Goal: Navigation & Orientation: Find specific page/section

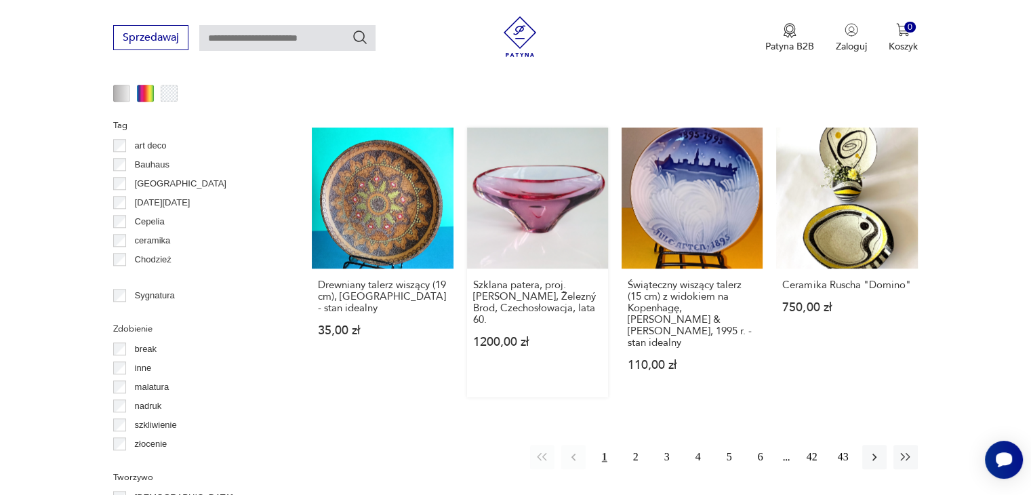
scroll to position [1330, 0]
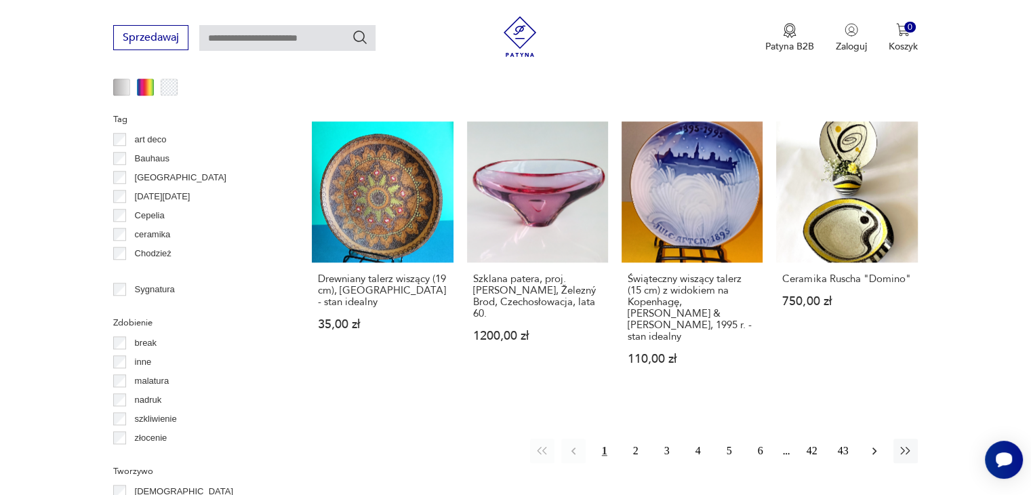
click at [875, 447] on icon "button" at bounding box center [875, 450] width 4 height 7
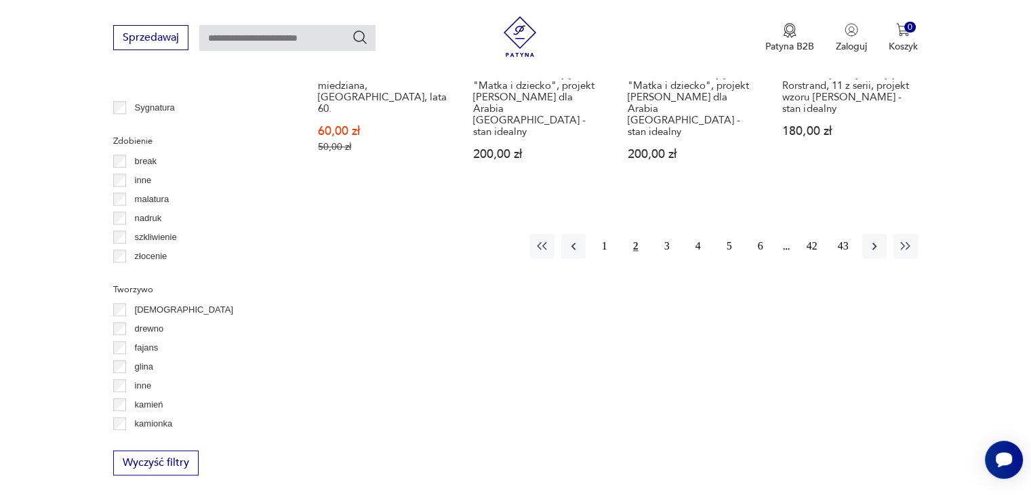
scroll to position [1512, 0]
click at [873, 239] on icon "button" at bounding box center [875, 246] width 14 height 14
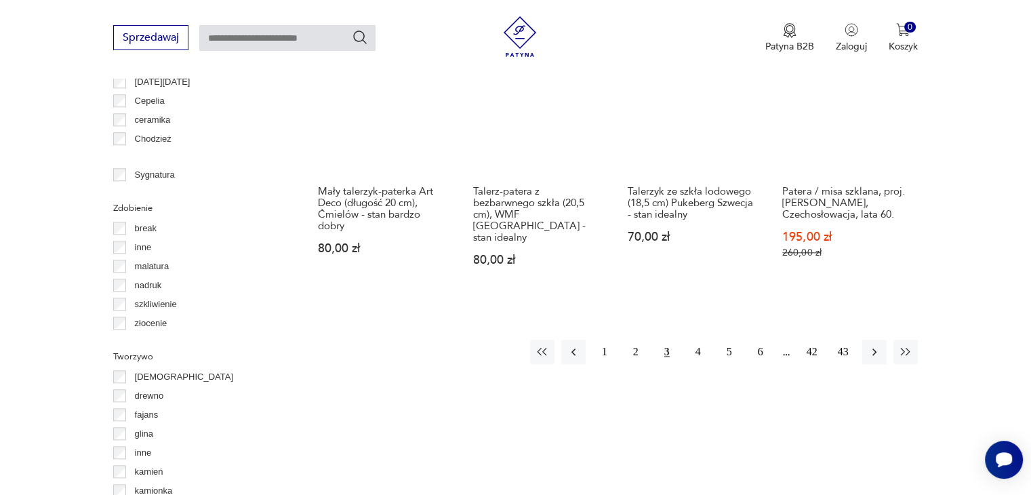
scroll to position [1512, 0]
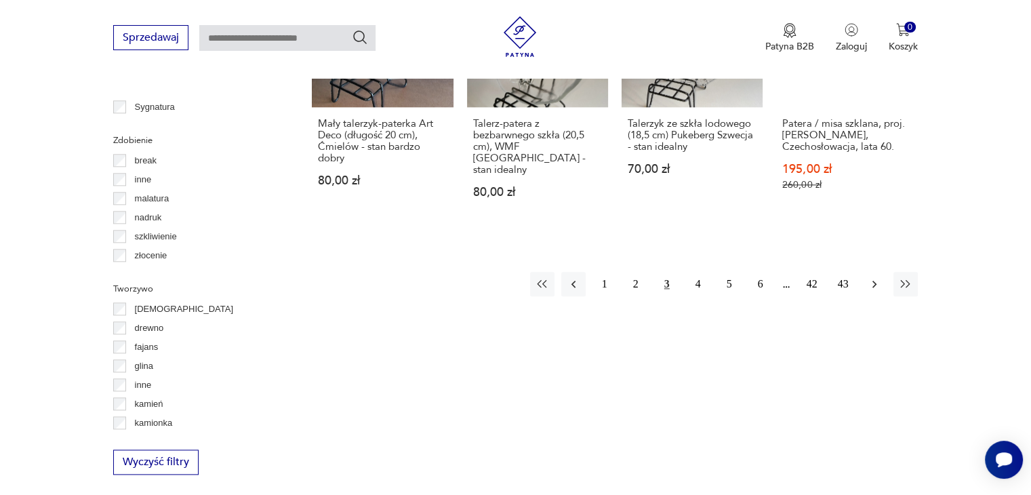
click at [876, 277] on icon "button" at bounding box center [875, 284] width 14 height 14
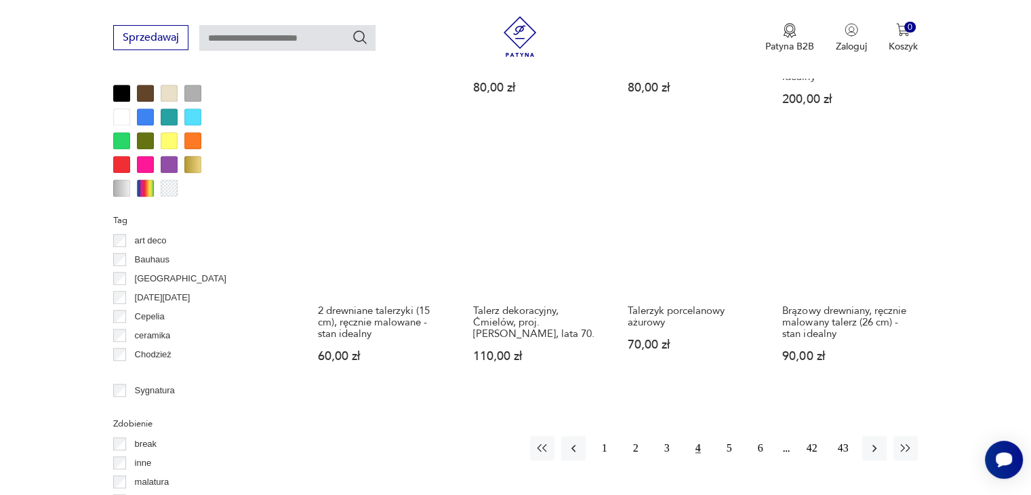
scroll to position [1376, 0]
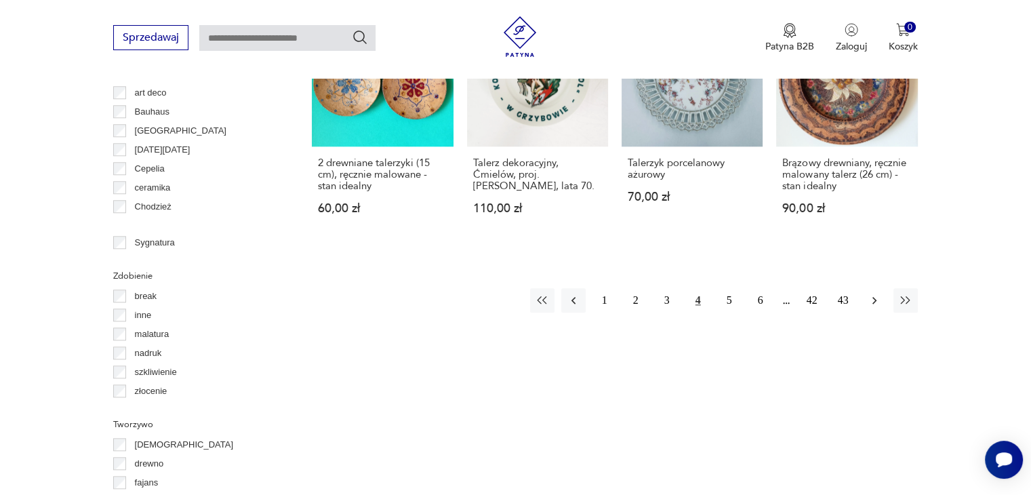
click at [873, 294] on icon "button" at bounding box center [875, 301] width 14 height 14
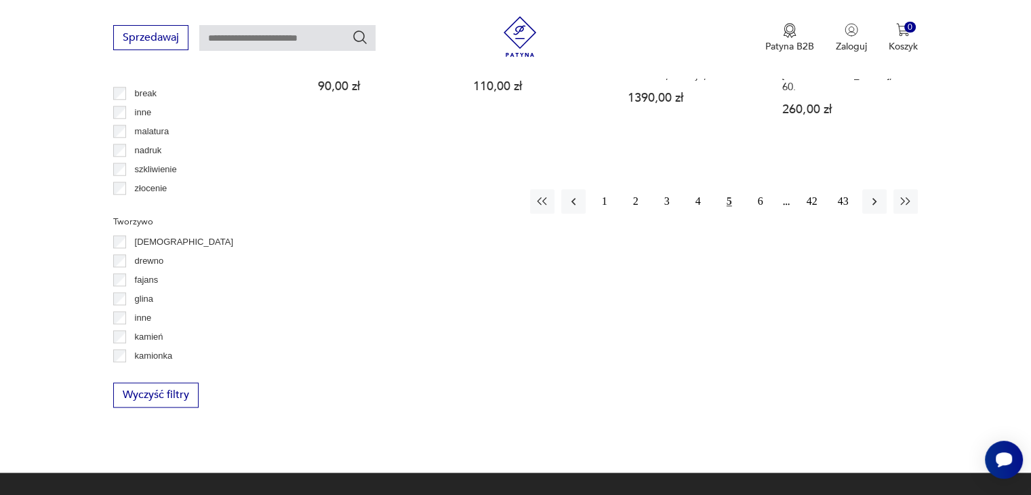
scroll to position [1580, 0]
click at [873, 197] on icon "button" at bounding box center [875, 200] width 4 height 7
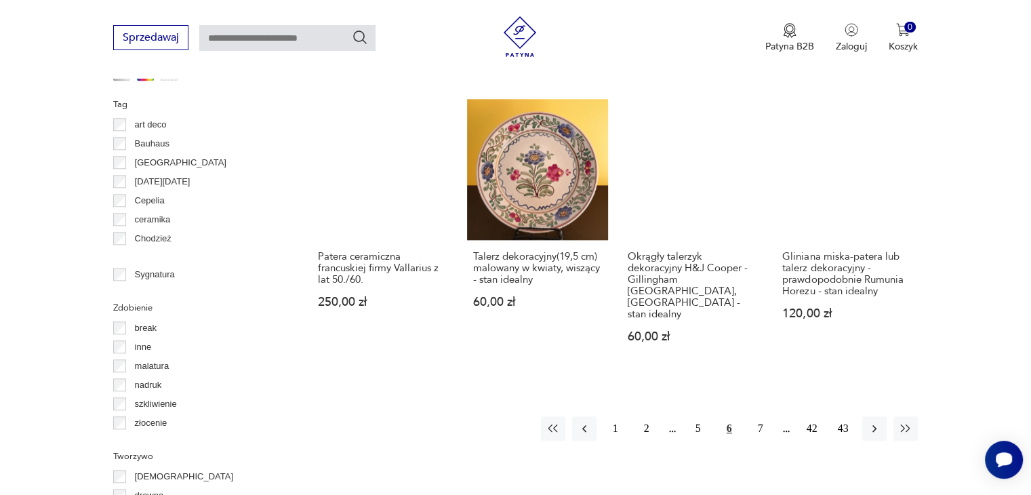
scroll to position [1376, 0]
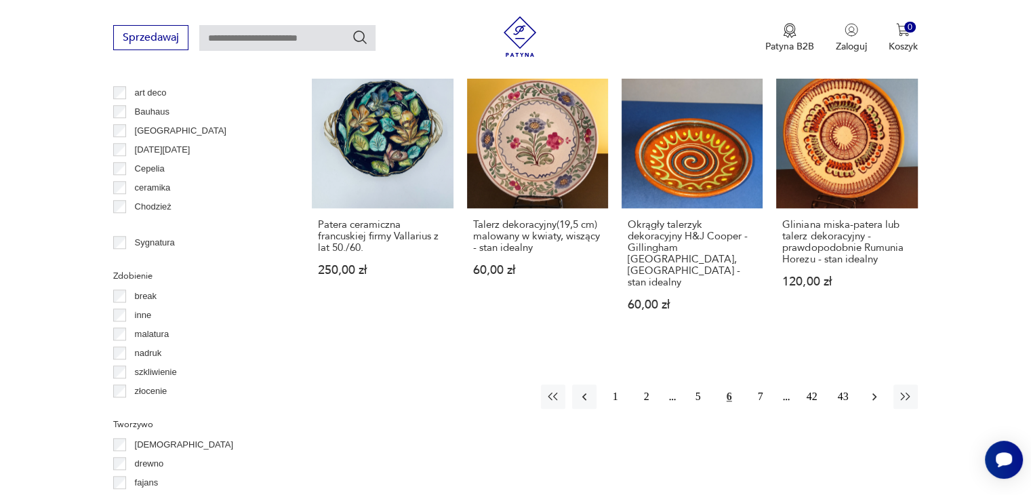
click at [881, 390] on icon "button" at bounding box center [875, 397] width 14 height 14
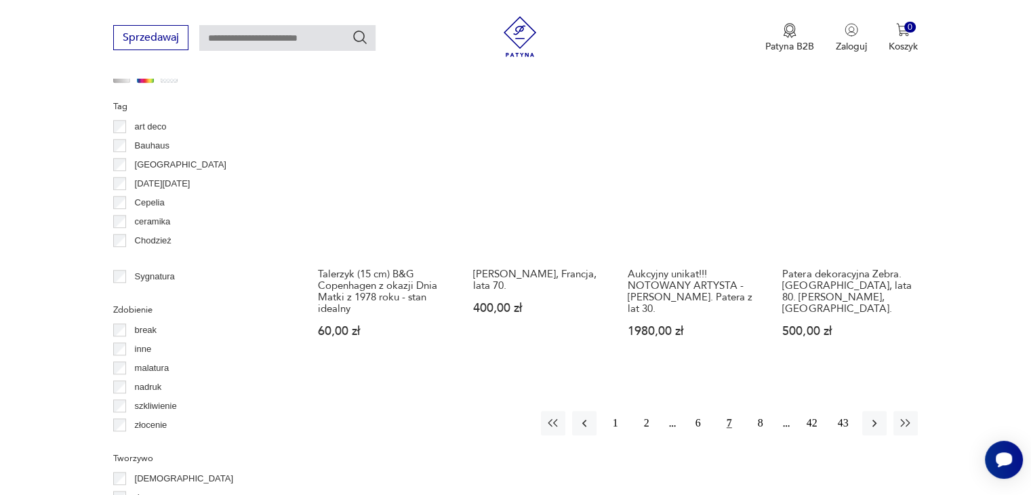
scroll to position [1376, 0]
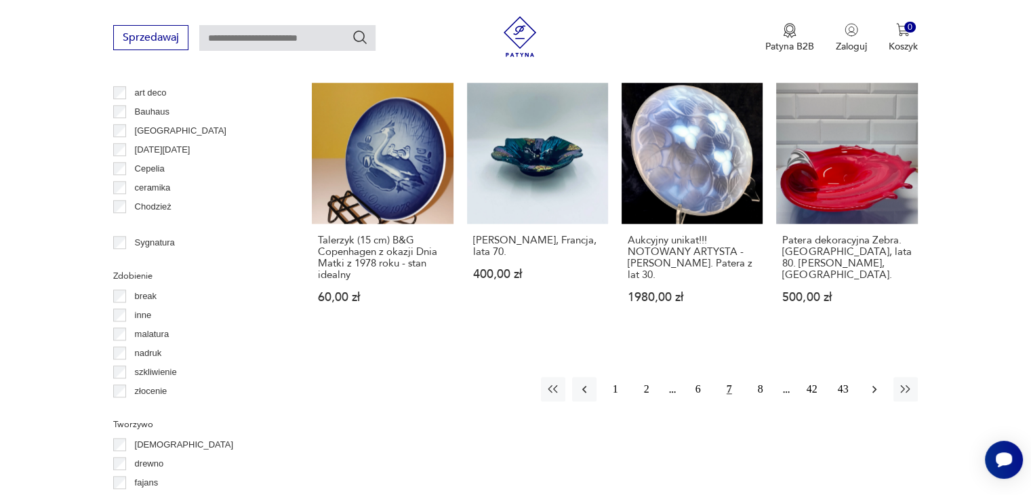
click at [876, 382] on icon "button" at bounding box center [875, 389] width 14 height 14
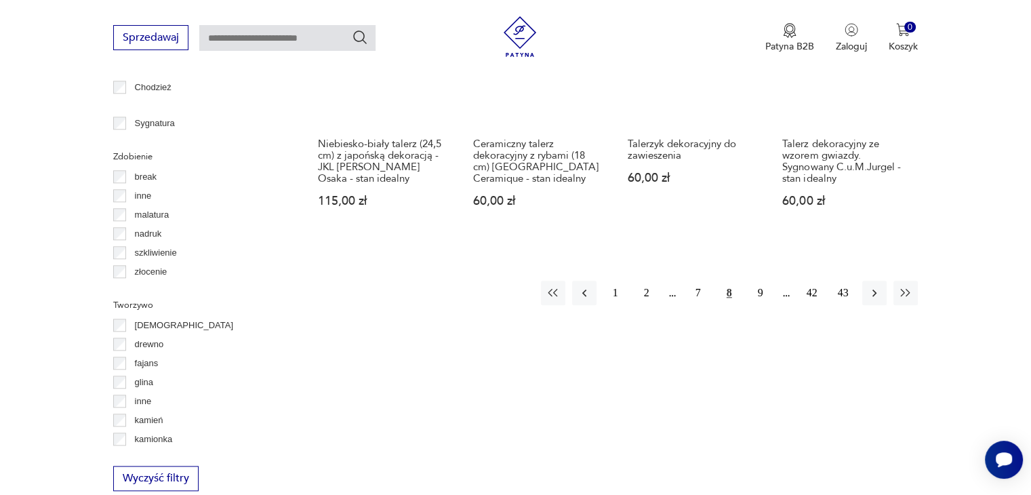
scroll to position [1512, 0]
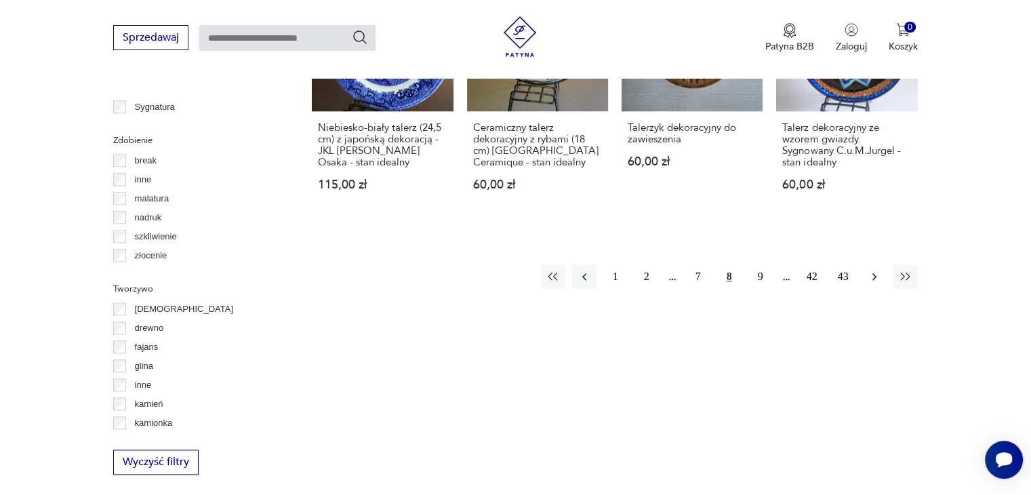
click at [877, 270] on icon "button" at bounding box center [875, 277] width 14 height 14
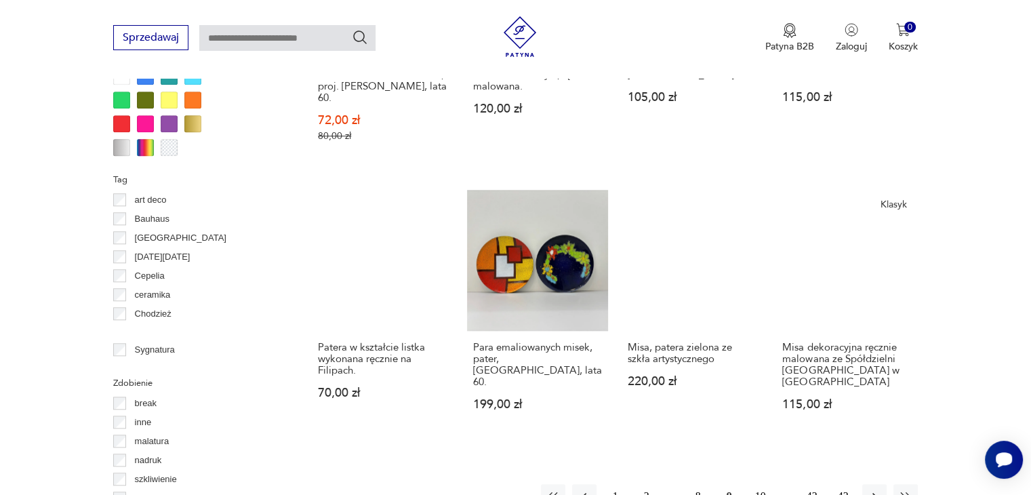
scroll to position [1309, 0]
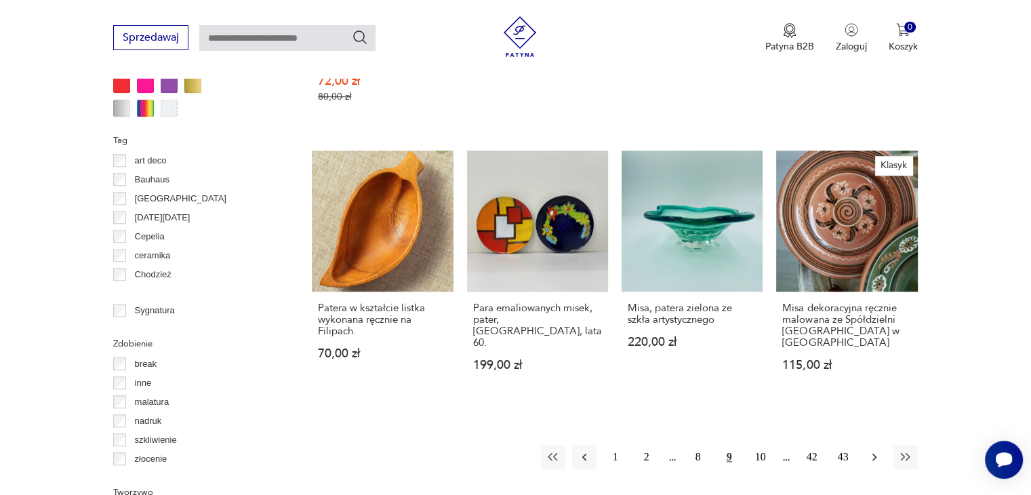
click at [876, 450] on icon "button" at bounding box center [875, 457] width 14 height 14
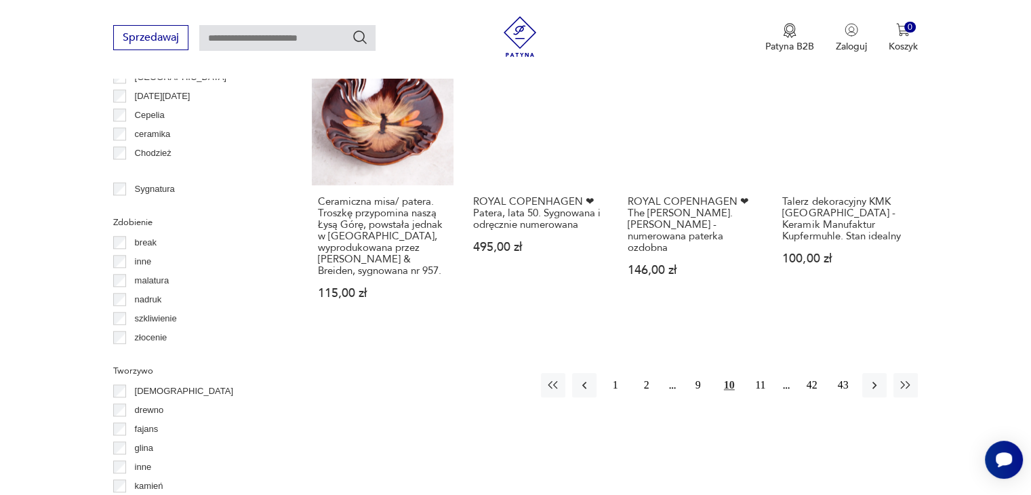
scroll to position [1444, 0]
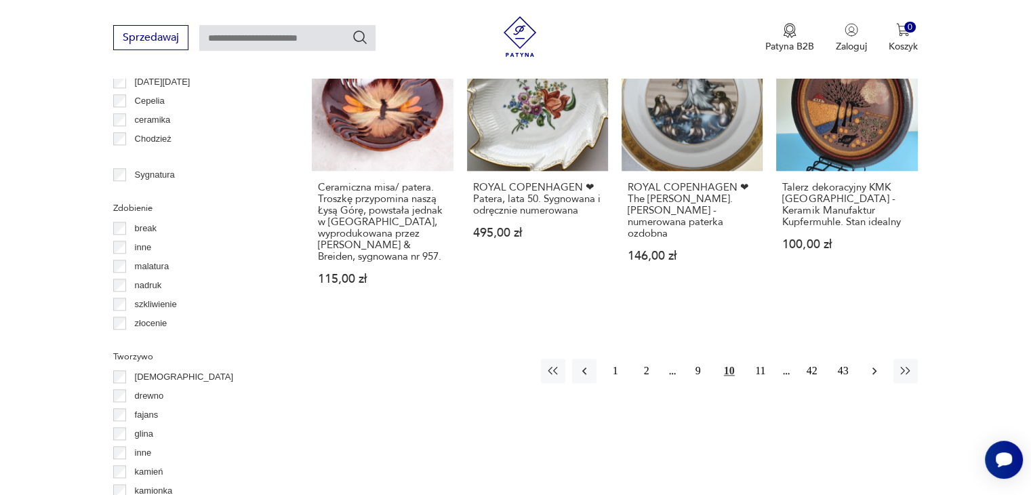
click at [871, 364] on icon "button" at bounding box center [875, 371] width 14 height 14
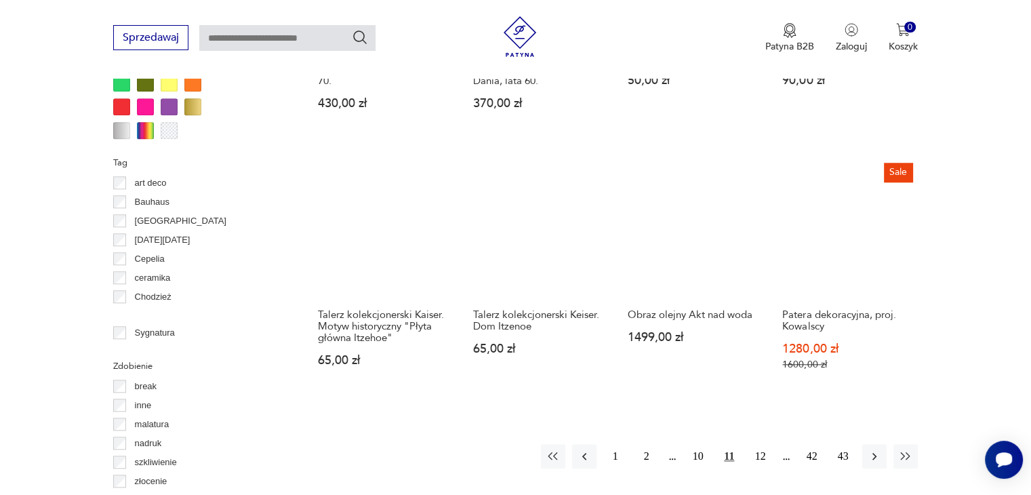
scroll to position [1309, 0]
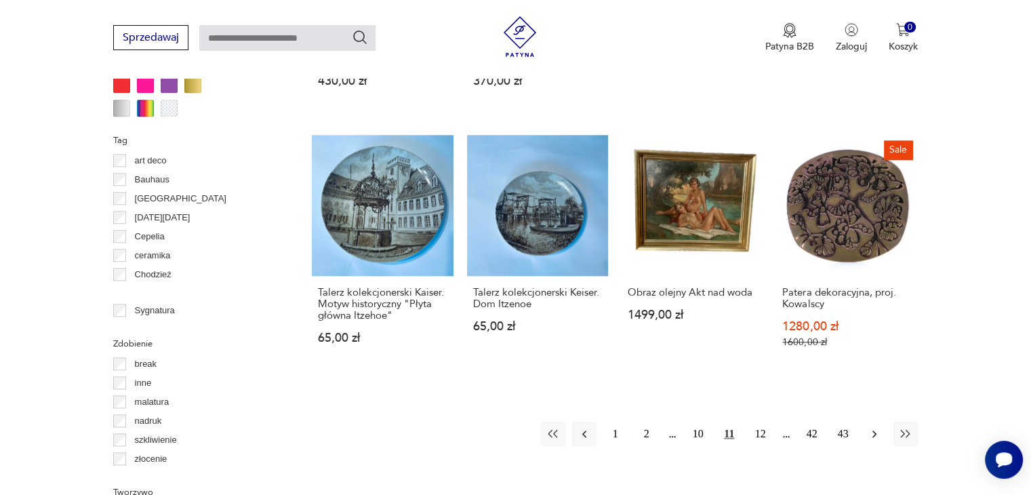
click at [871, 432] on icon "button" at bounding box center [875, 434] width 14 height 14
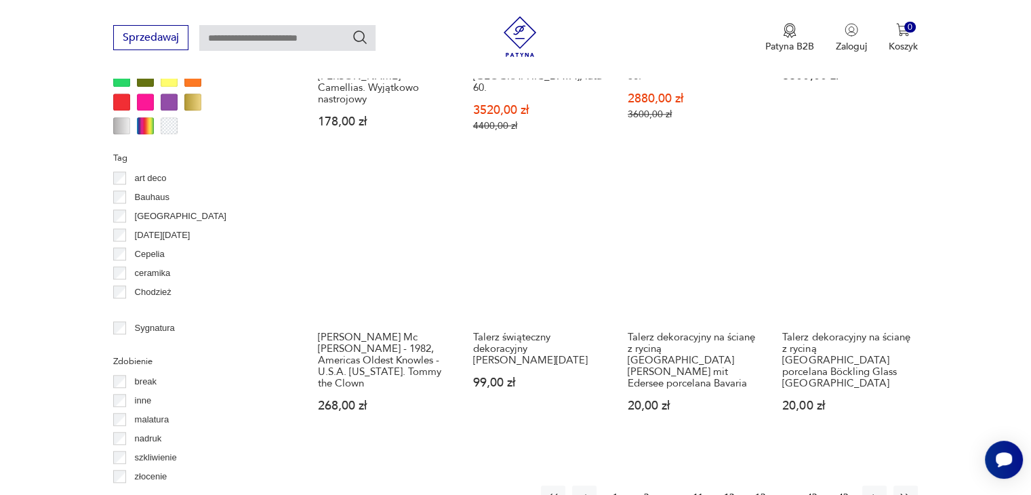
scroll to position [1309, 0]
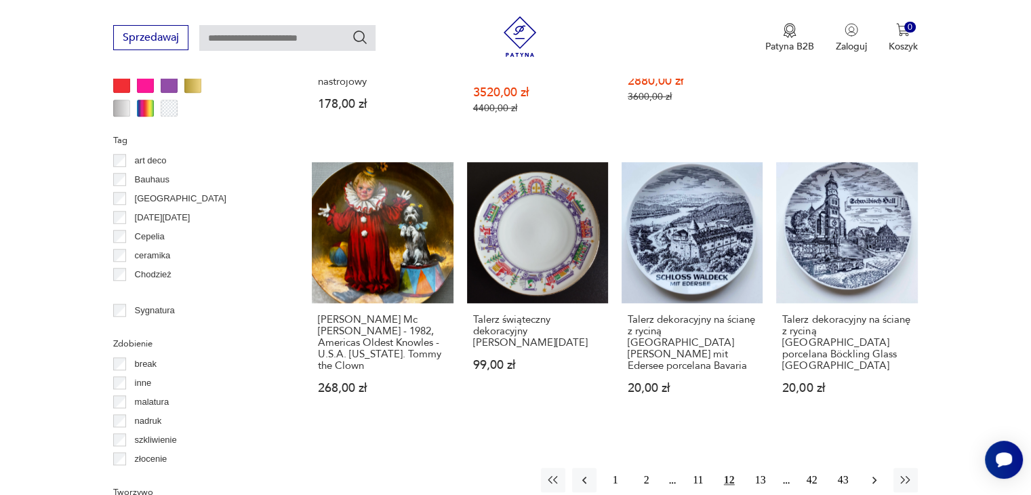
click at [873, 473] on icon "button" at bounding box center [875, 480] width 14 height 14
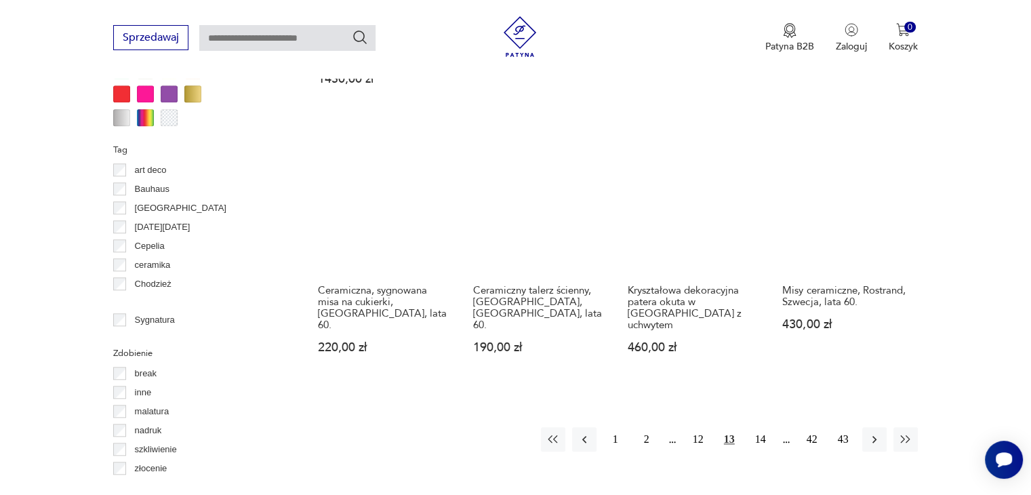
scroll to position [1309, 0]
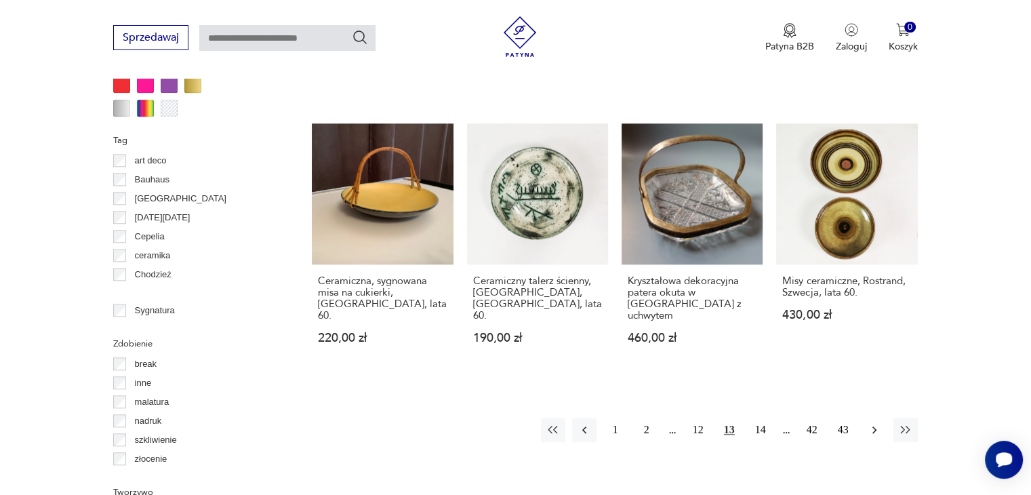
click at [873, 423] on icon "button" at bounding box center [875, 430] width 14 height 14
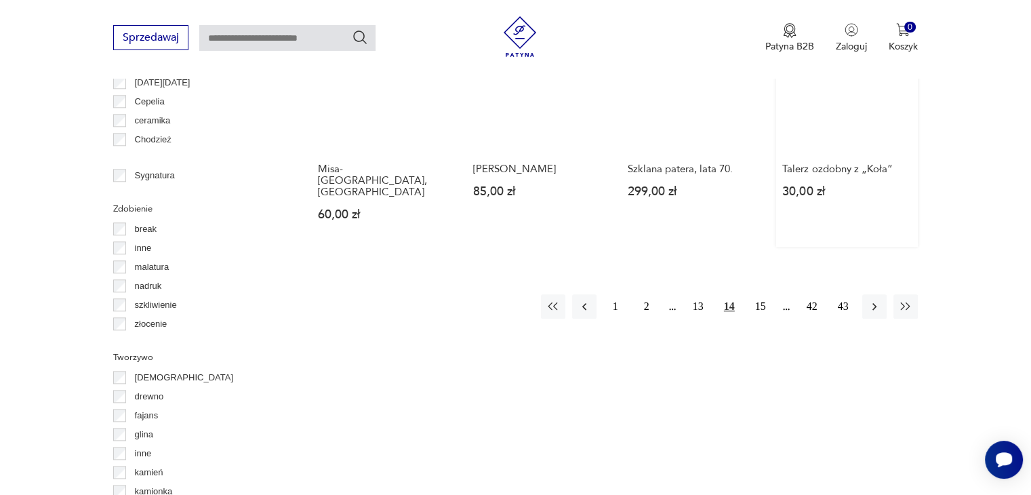
scroll to position [1444, 0]
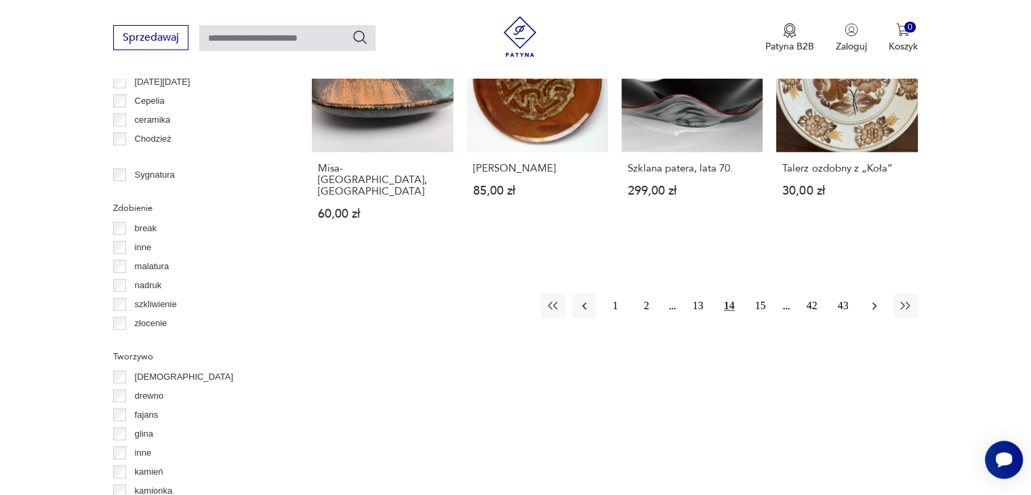
click at [873, 302] on icon "button" at bounding box center [875, 305] width 4 height 7
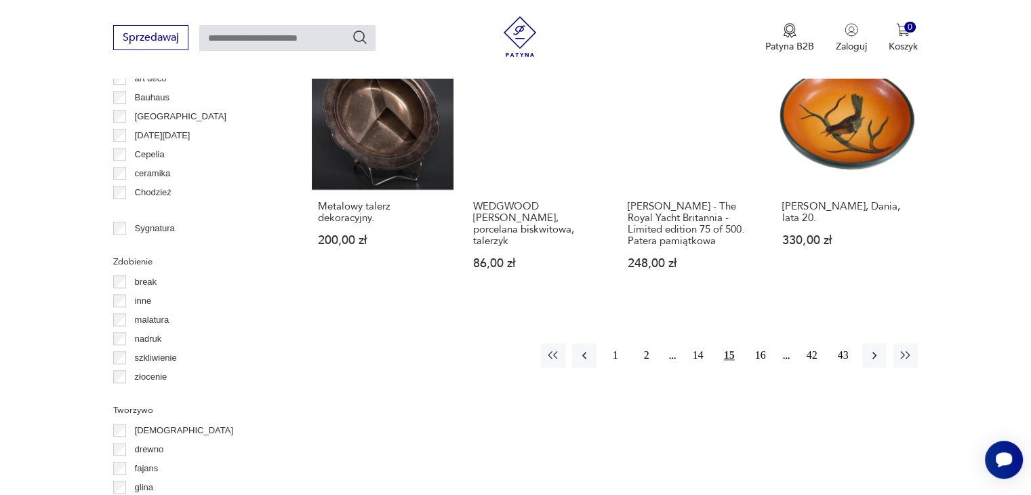
scroll to position [1512, 0]
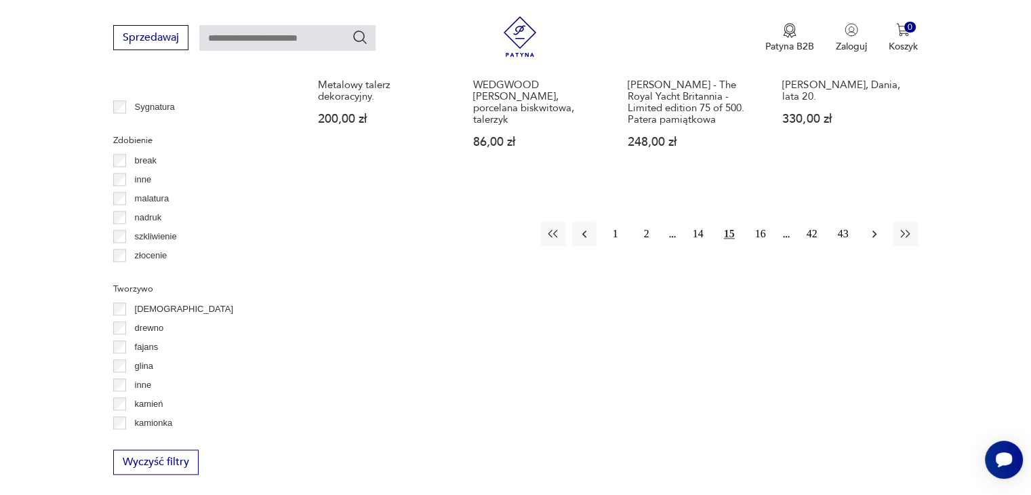
click at [875, 227] on icon "button" at bounding box center [875, 234] width 14 height 14
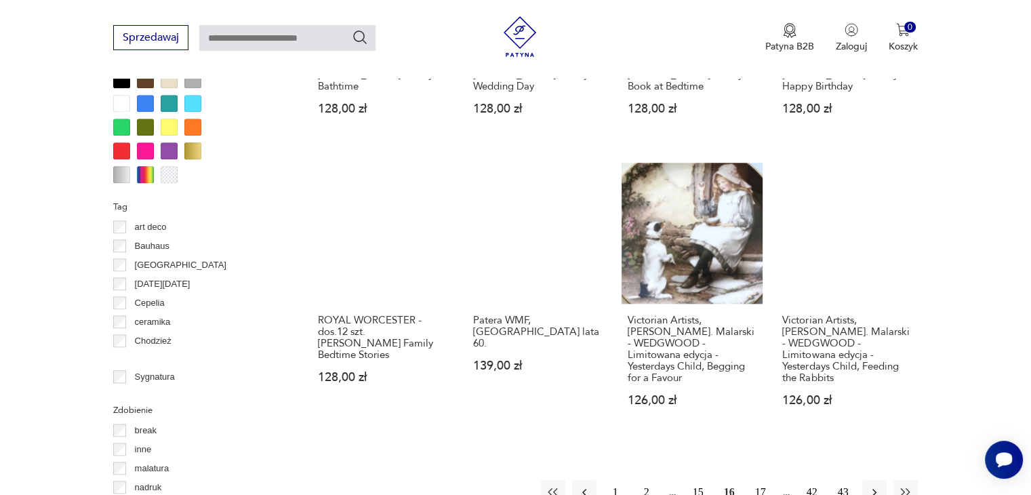
scroll to position [1376, 0]
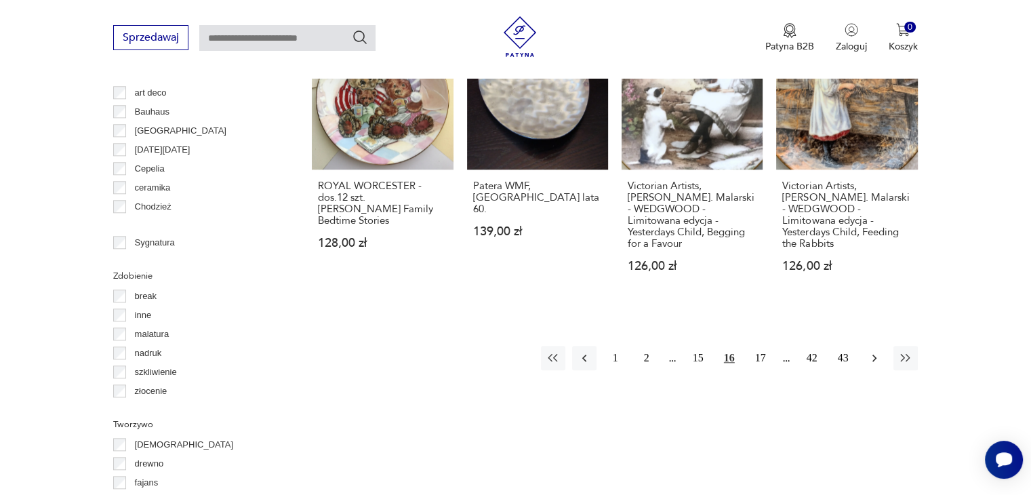
click at [868, 351] on icon "button" at bounding box center [875, 358] width 14 height 14
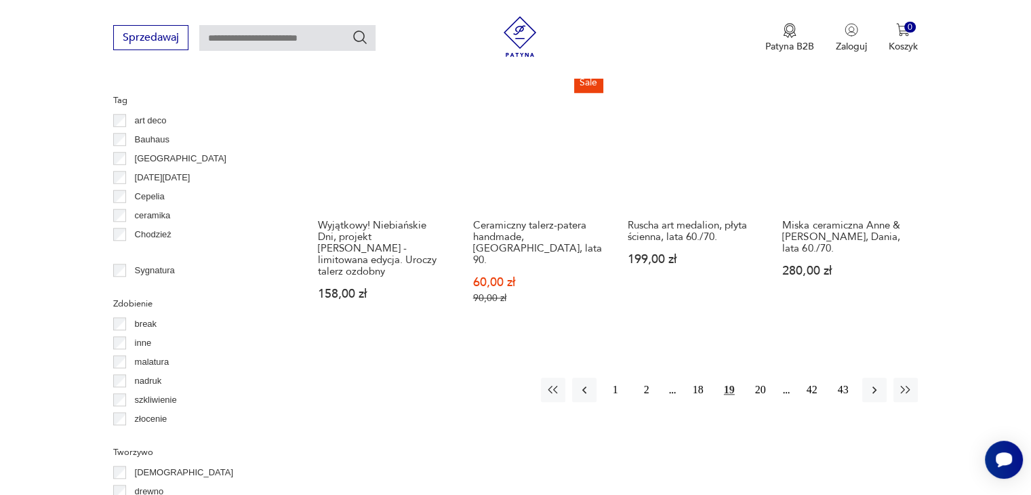
scroll to position [1376, 0]
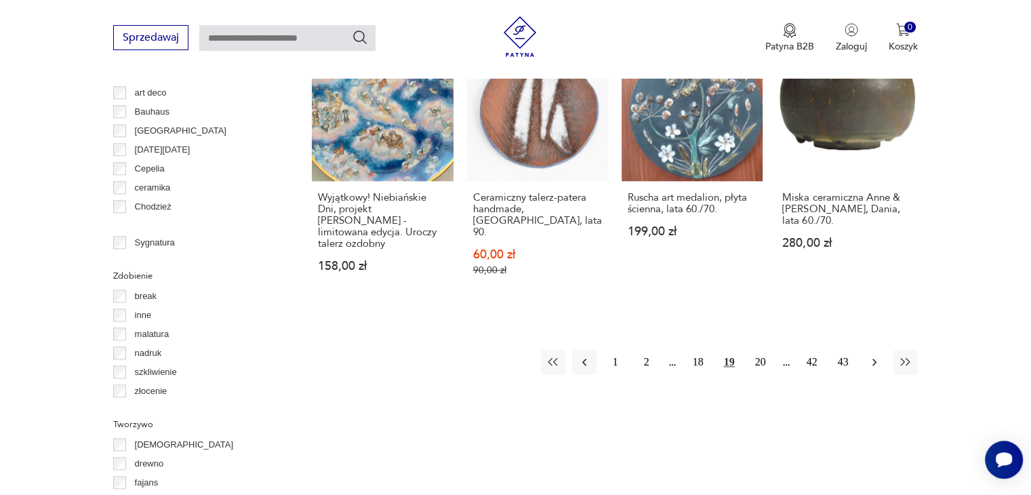
click at [873, 355] on icon "button" at bounding box center [875, 362] width 14 height 14
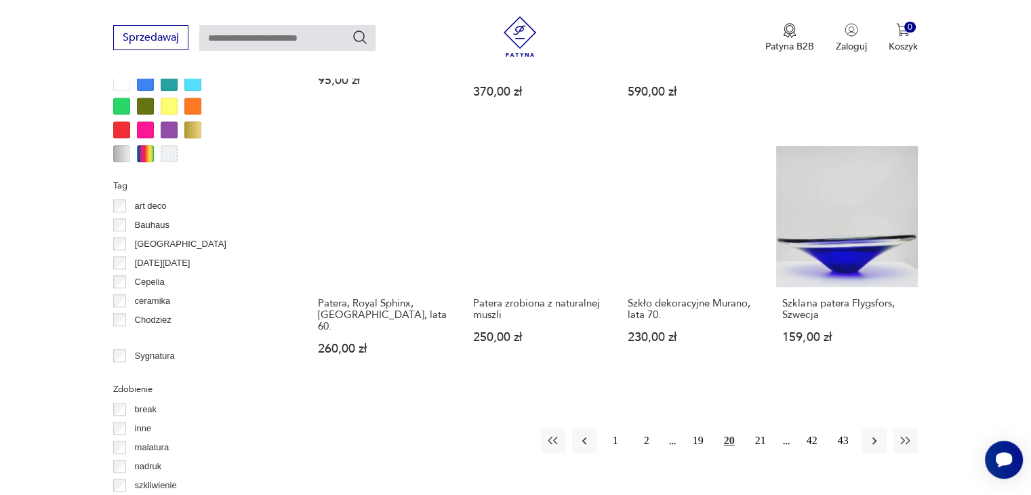
scroll to position [1241, 0]
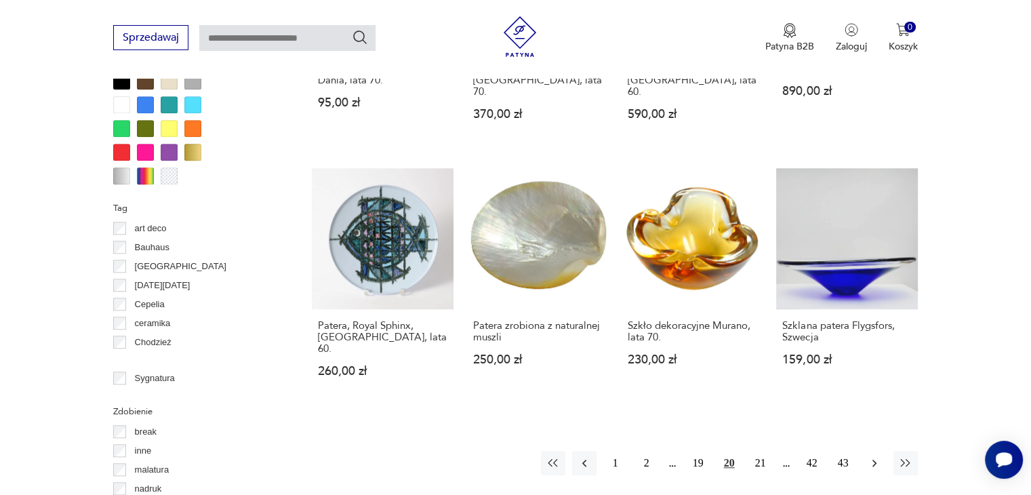
click at [868, 456] on icon "button" at bounding box center [875, 463] width 14 height 14
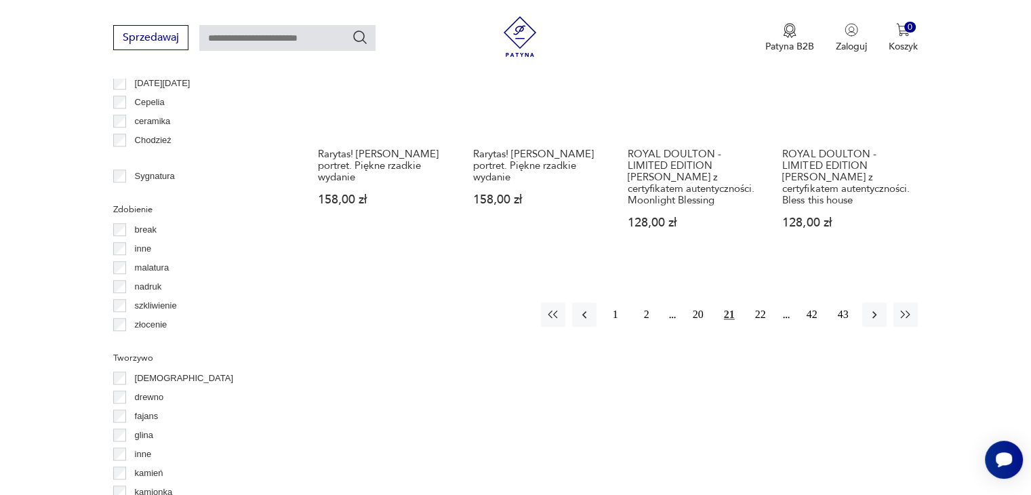
scroll to position [1444, 0]
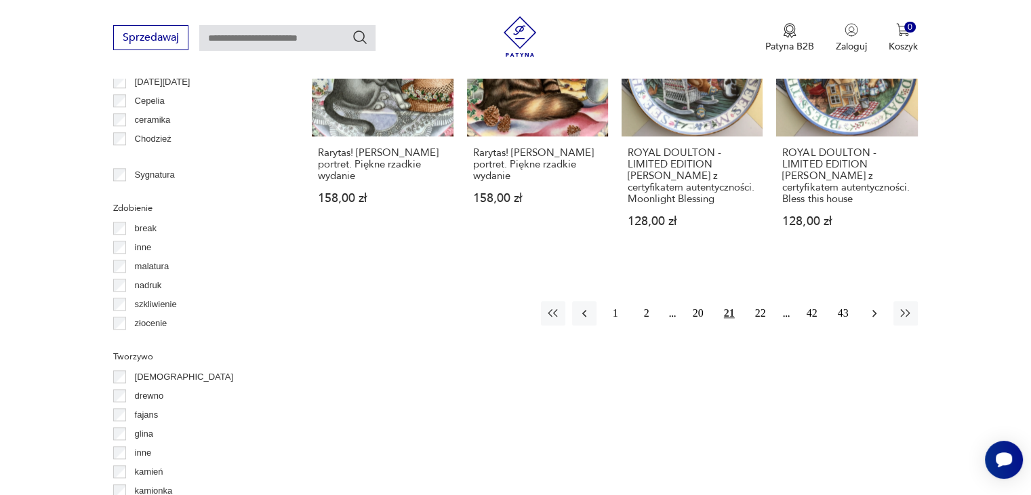
click at [877, 306] on icon "button" at bounding box center [875, 313] width 14 height 14
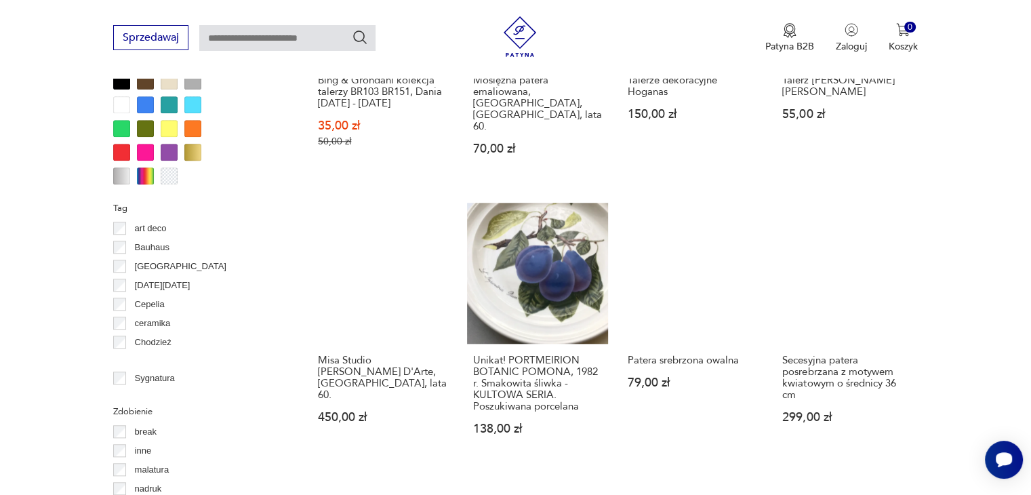
scroll to position [1376, 0]
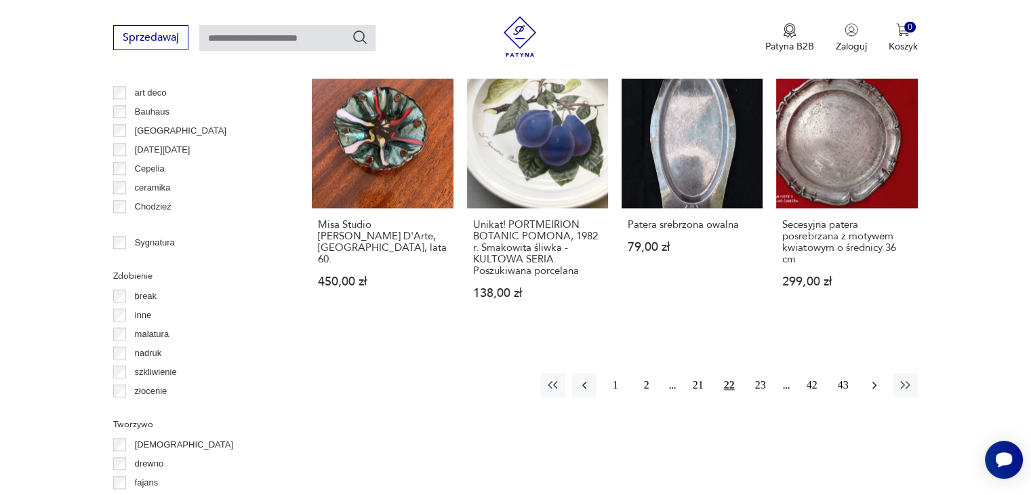
click at [875, 382] on icon "button" at bounding box center [875, 385] width 4 height 7
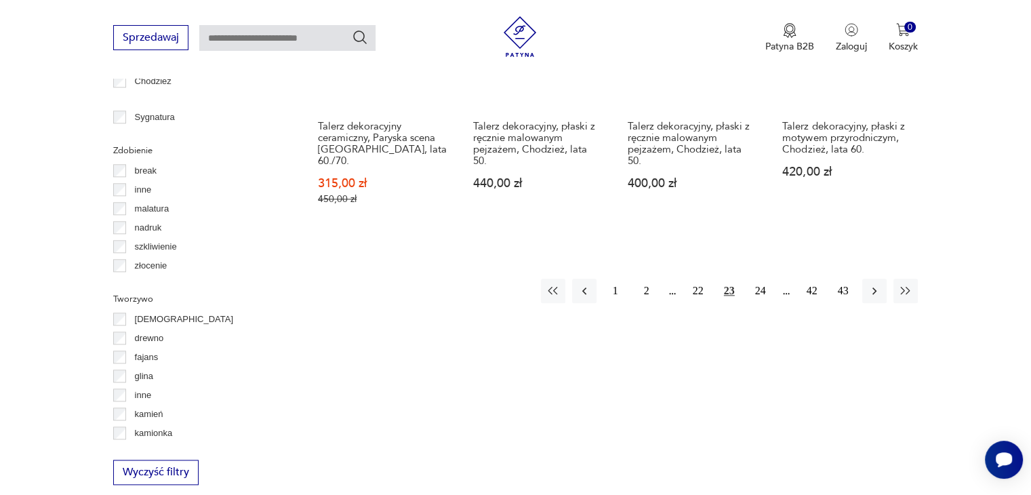
scroll to position [1512, 0]
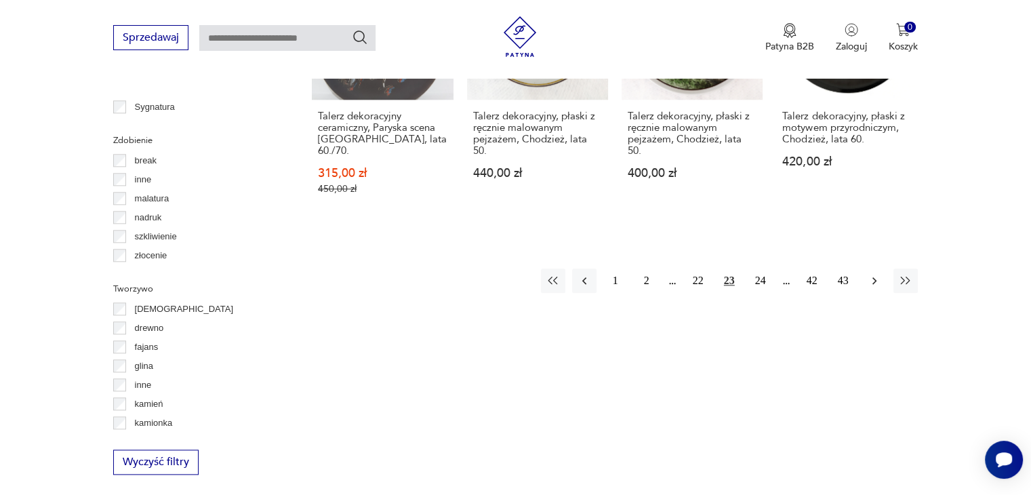
click at [873, 274] on icon "button" at bounding box center [875, 281] width 14 height 14
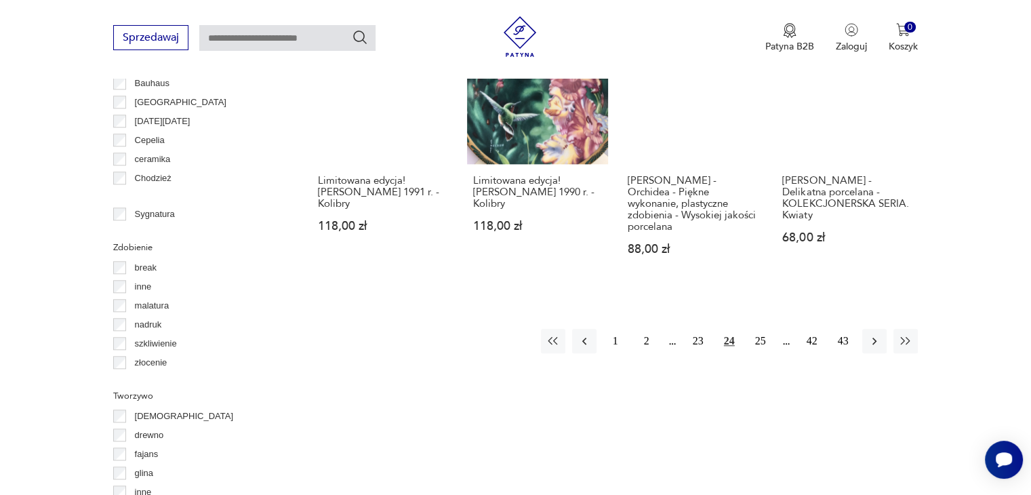
scroll to position [1444, 0]
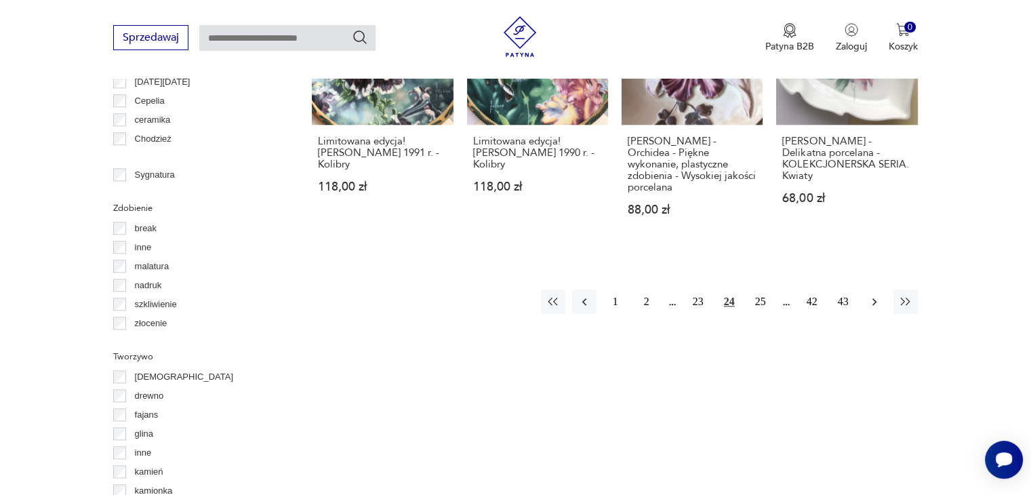
click at [873, 298] on icon "button" at bounding box center [875, 301] width 4 height 7
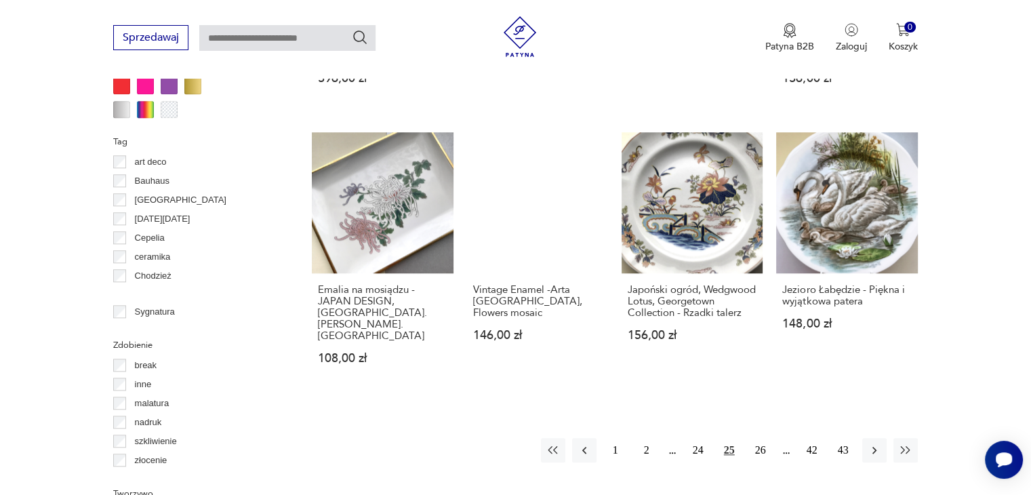
scroll to position [1309, 0]
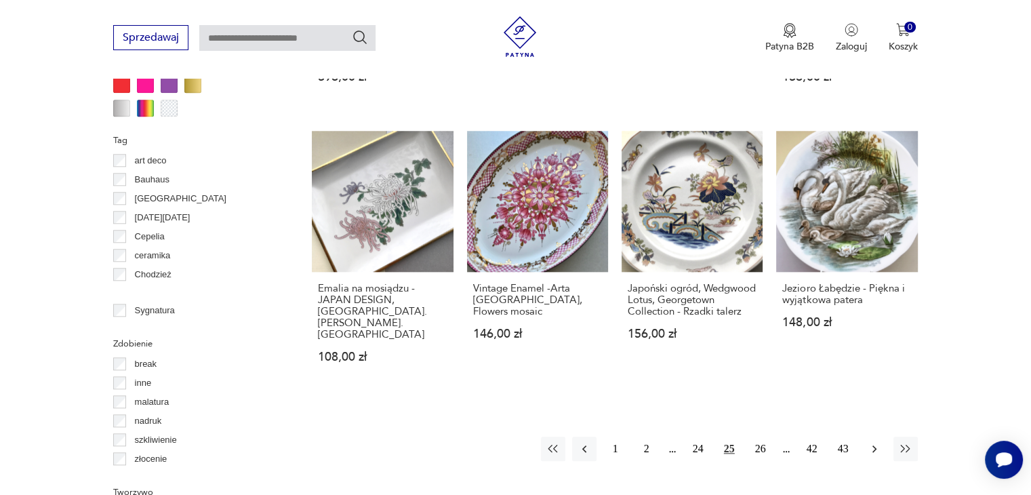
click at [871, 442] on icon "button" at bounding box center [875, 449] width 14 height 14
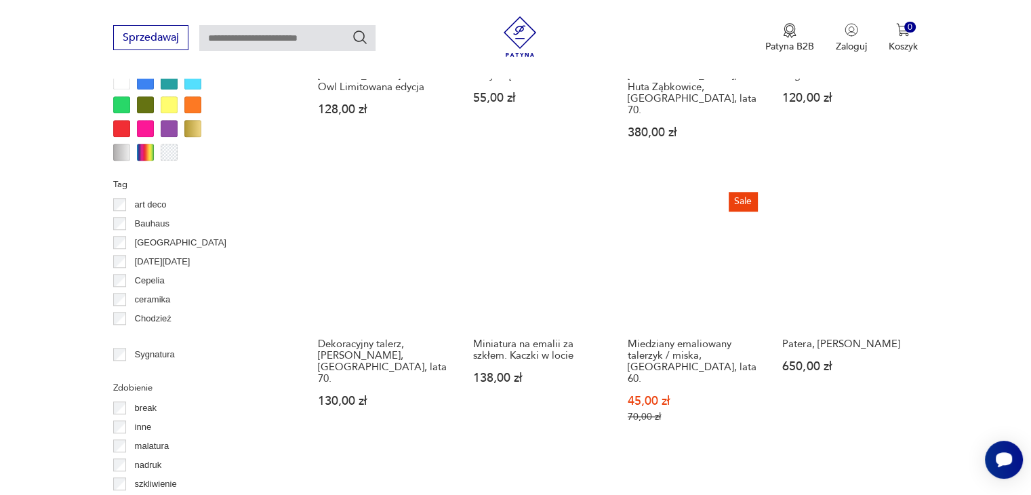
scroll to position [1309, 0]
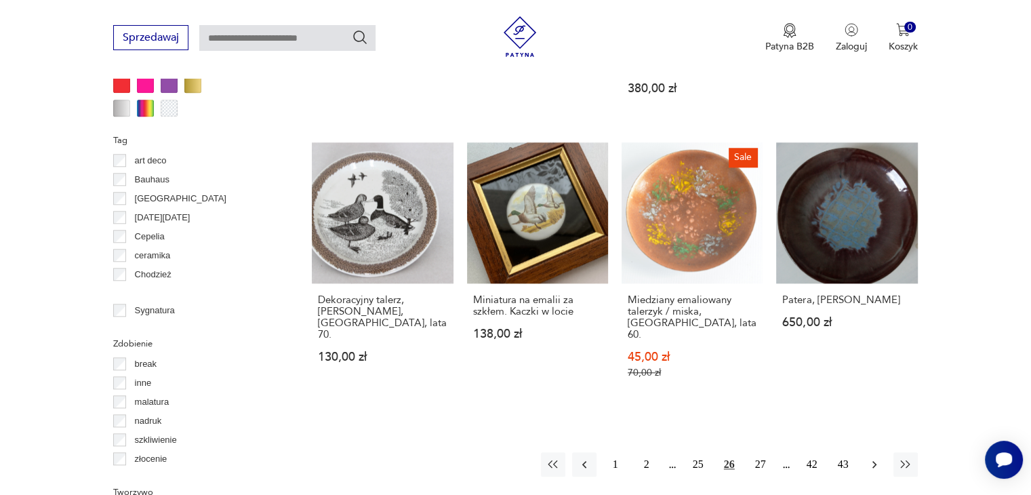
click at [876, 458] on icon "button" at bounding box center [875, 465] width 14 height 14
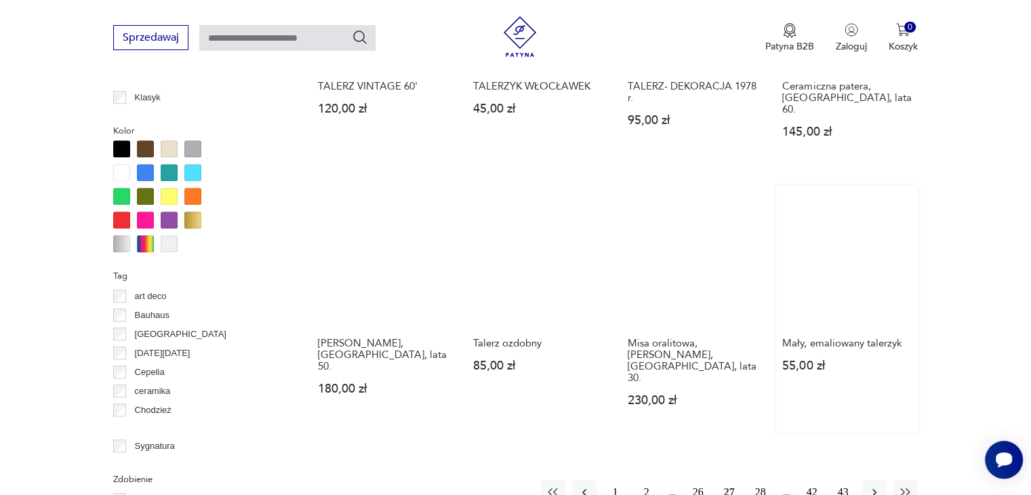
scroll to position [1241, 0]
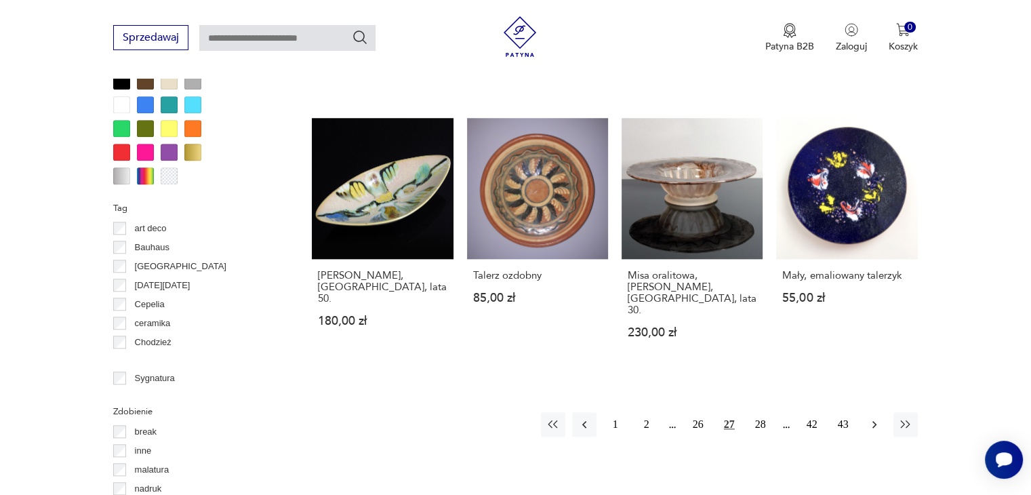
click at [873, 421] on icon "button" at bounding box center [875, 424] width 4 height 7
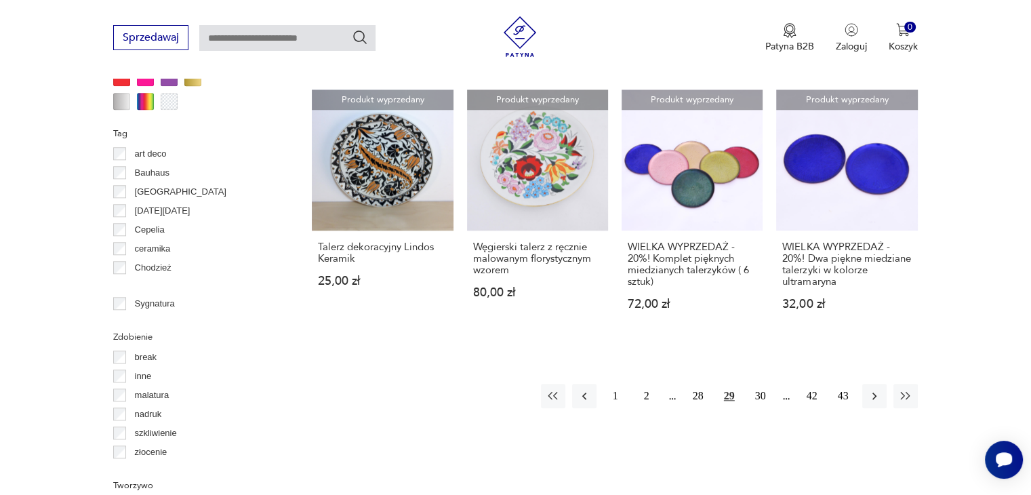
scroll to position [1376, 0]
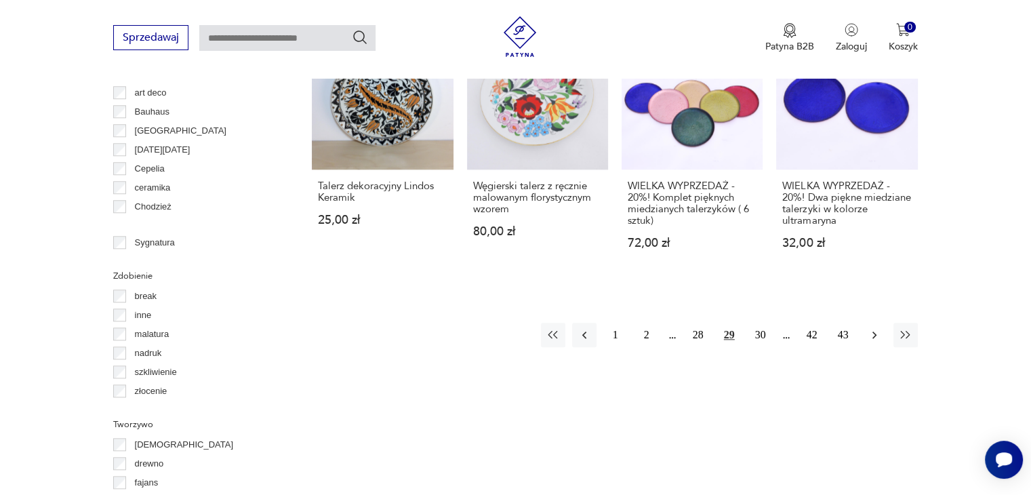
click at [873, 328] on icon "button" at bounding box center [875, 335] width 14 height 14
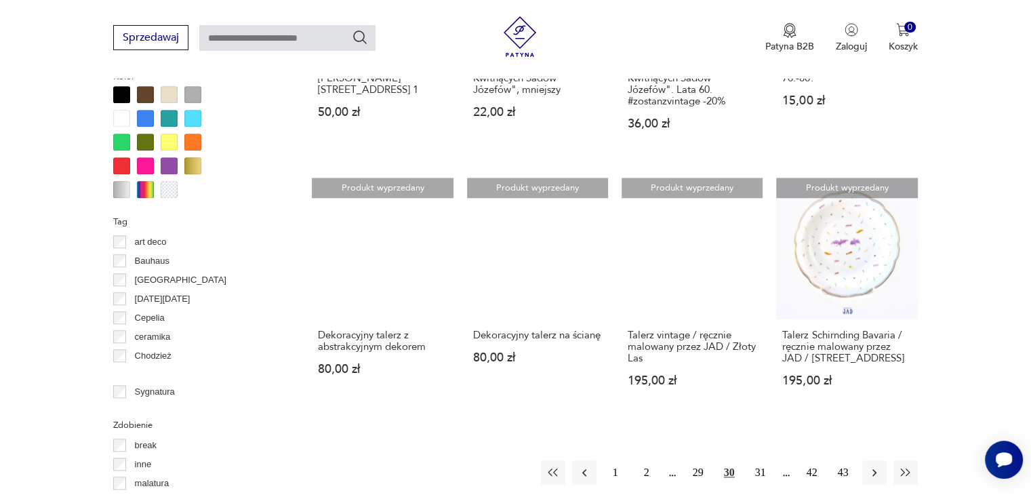
scroll to position [1241, 0]
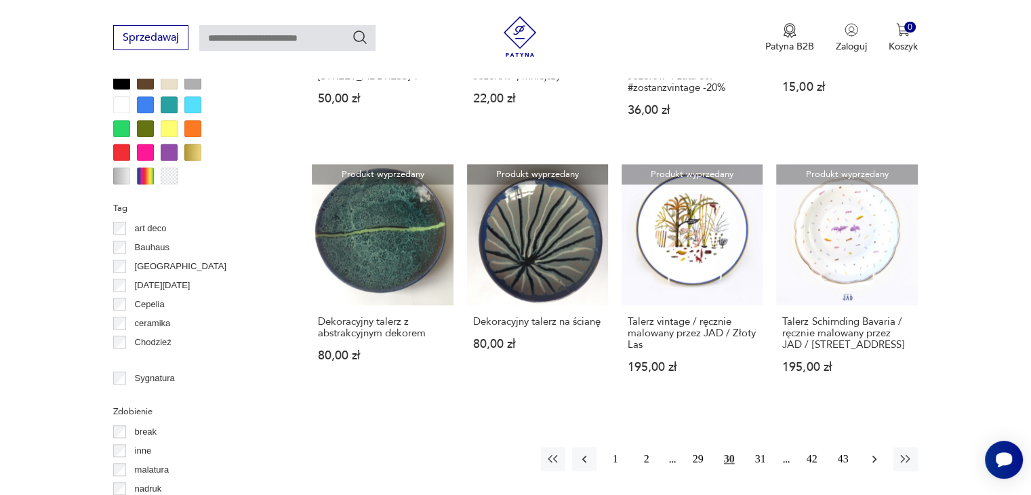
click at [873, 458] on icon "button" at bounding box center [875, 459] width 14 height 14
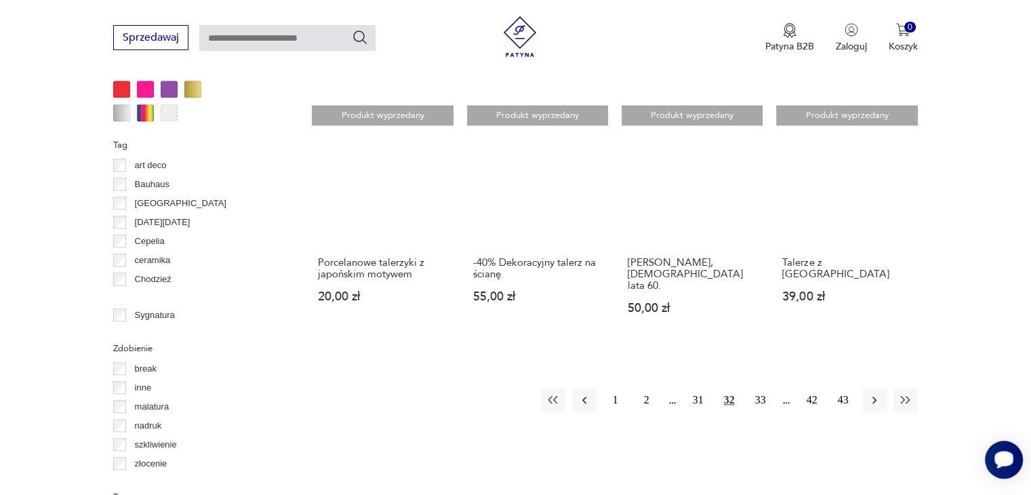
scroll to position [1309, 0]
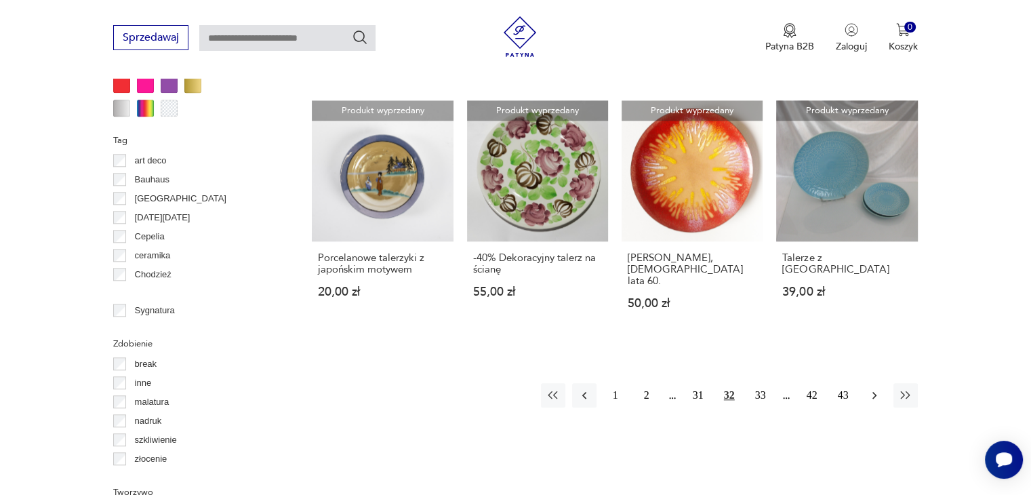
click at [875, 392] on icon "button" at bounding box center [875, 395] width 4 height 7
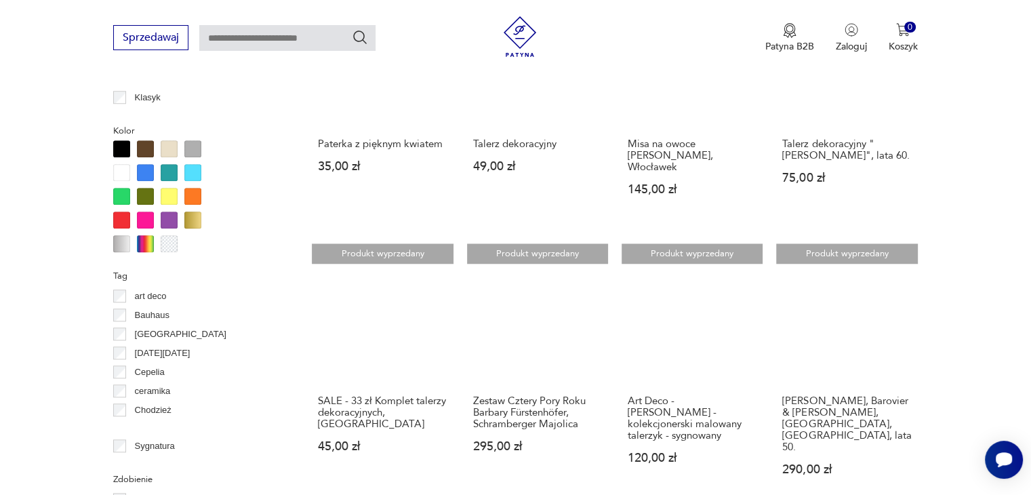
scroll to position [1309, 0]
